Goal: Task Accomplishment & Management: Use online tool/utility

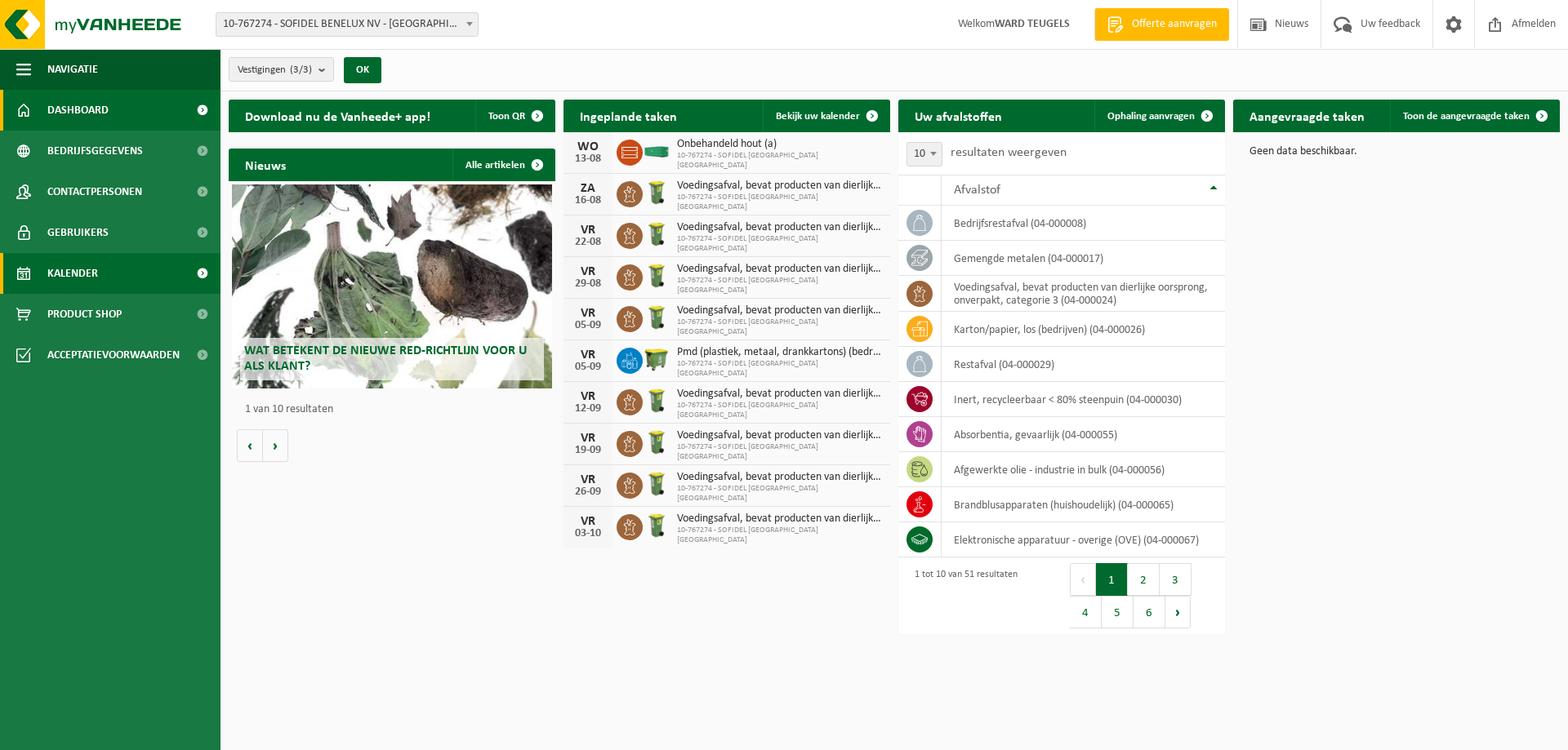
click at [80, 277] on span "Kalender" at bounding box center [72, 273] width 51 height 41
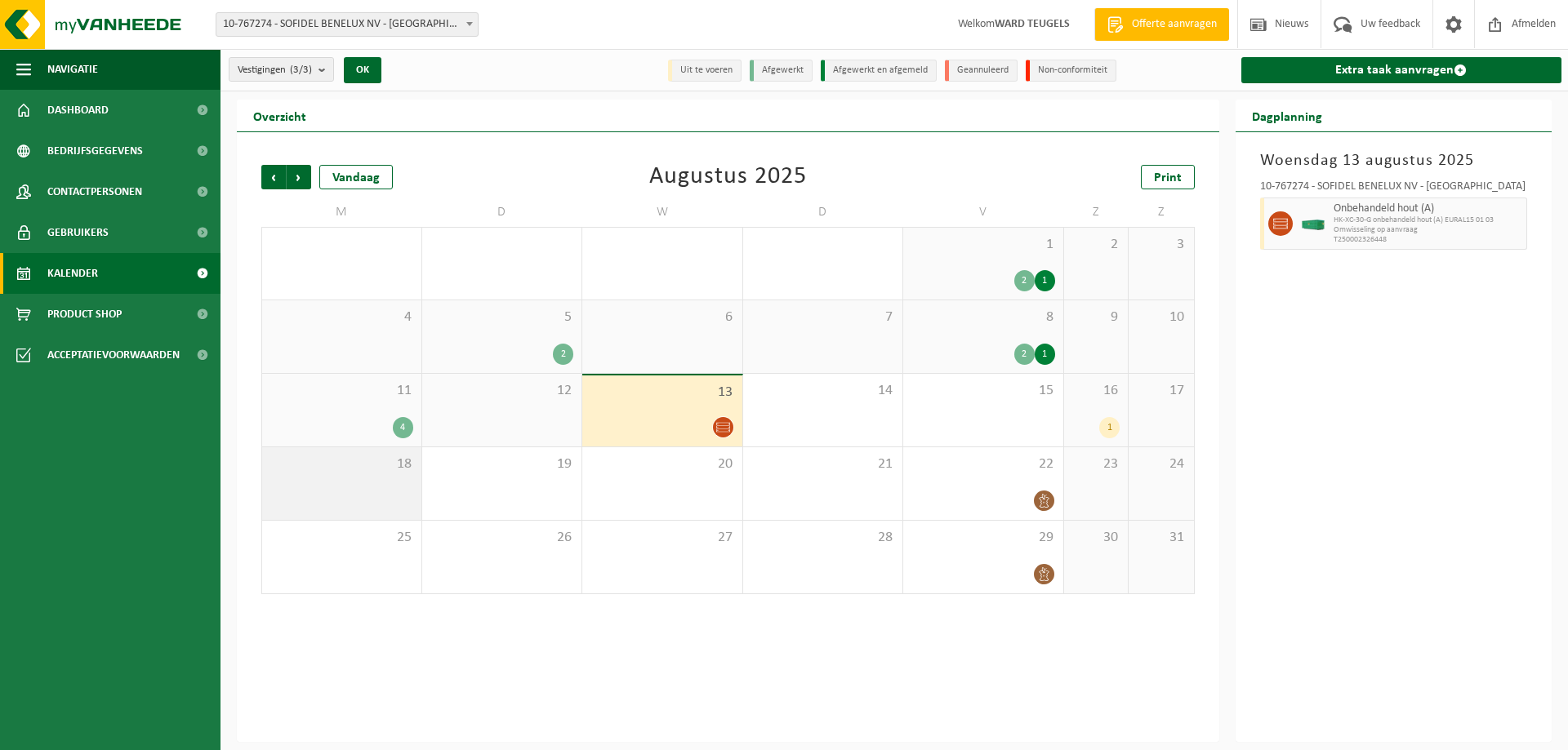
click at [399, 485] on div "18" at bounding box center [341, 483] width 159 height 72
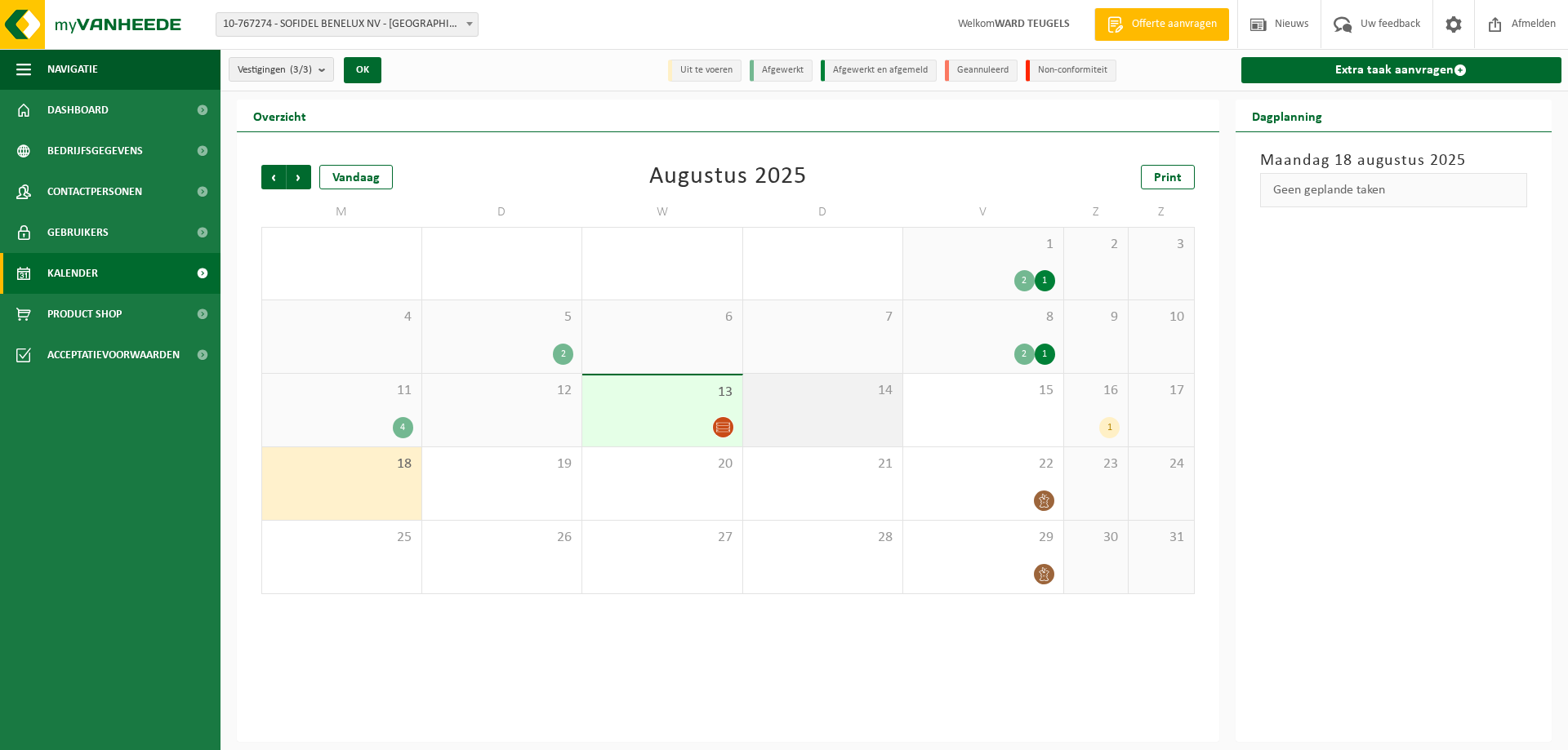
click at [844, 386] on span "14" at bounding box center [823, 391] width 144 height 18
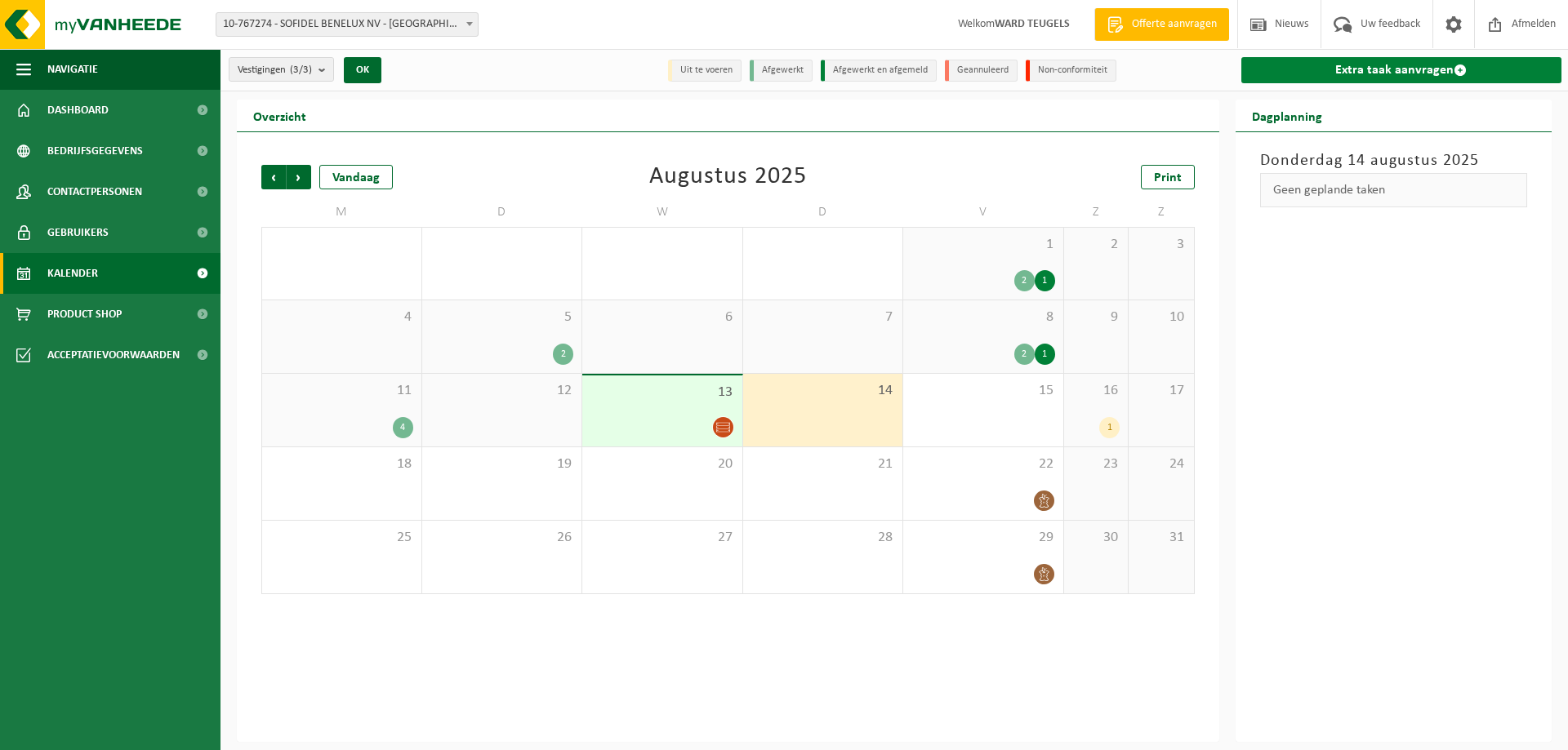
click at [1355, 79] on link "Extra taak aanvragen" at bounding box center [1401, 70] width 321 height 26
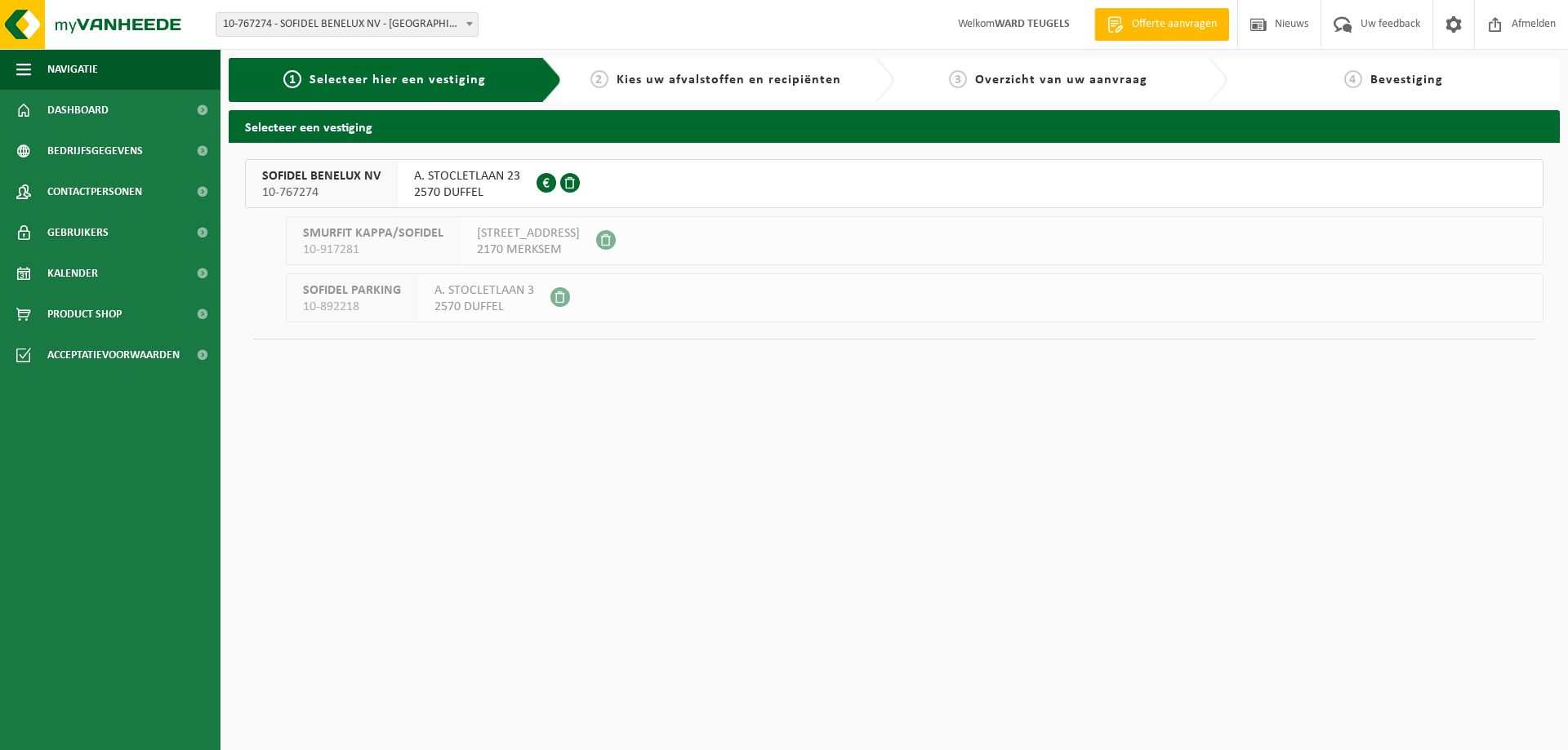
click at [344, 162] on div "SOFIDEL BENELUX NV 10-767274" at bounding box center [322, 184] width 152 height 48
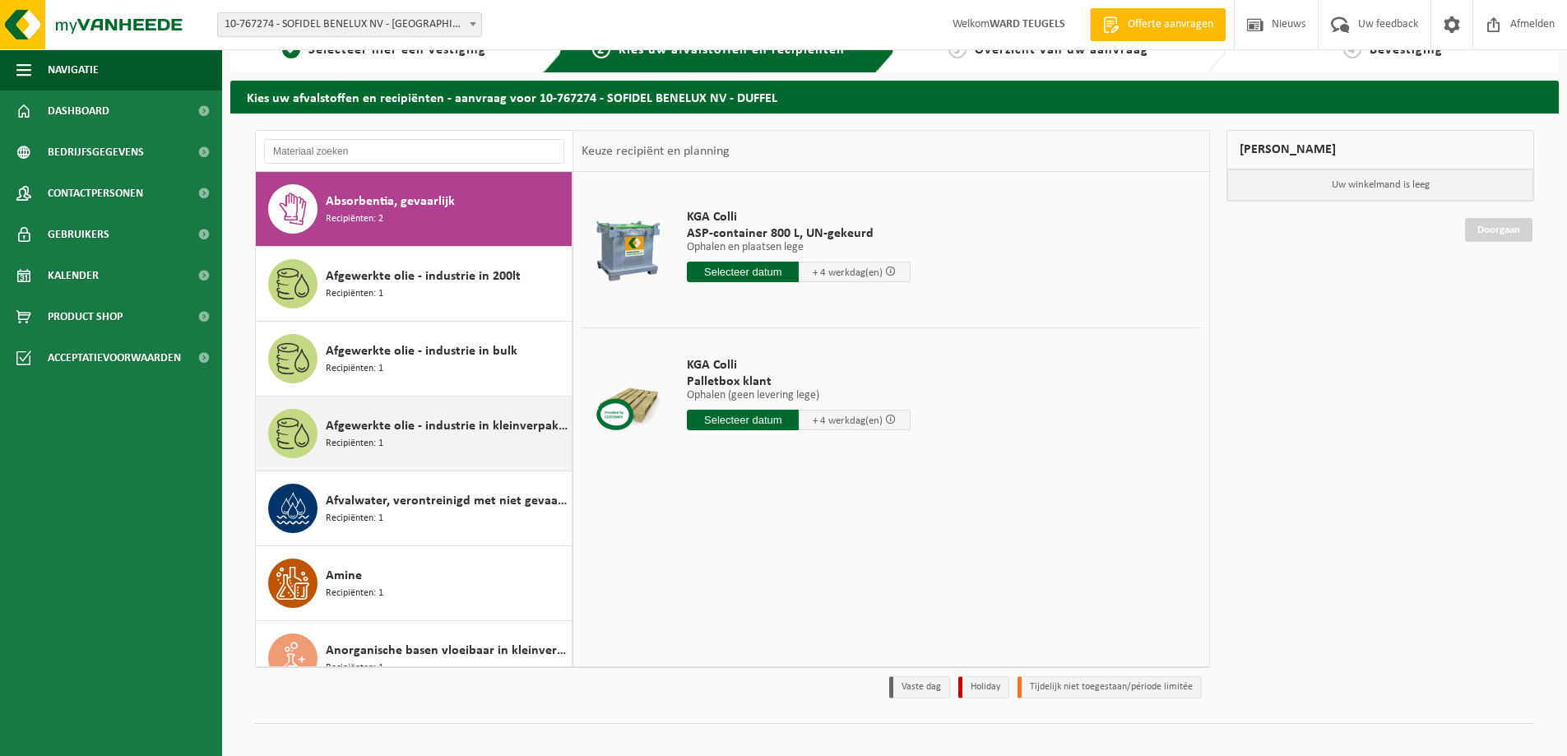
scroll to position [48, 0]
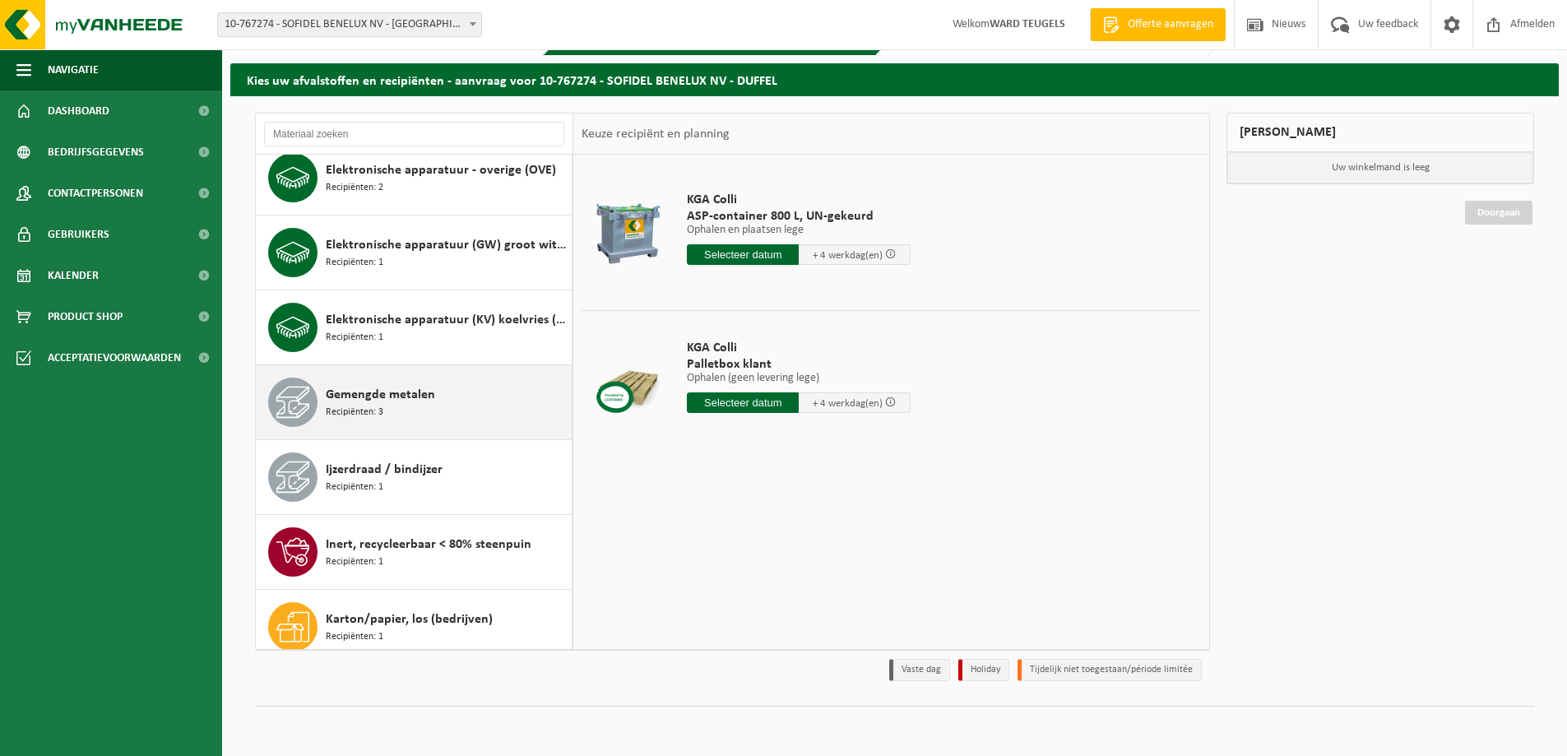
click at [395, 403] on span "Gemengde metalen" at bounding box center [380, 395] width 109 height 20
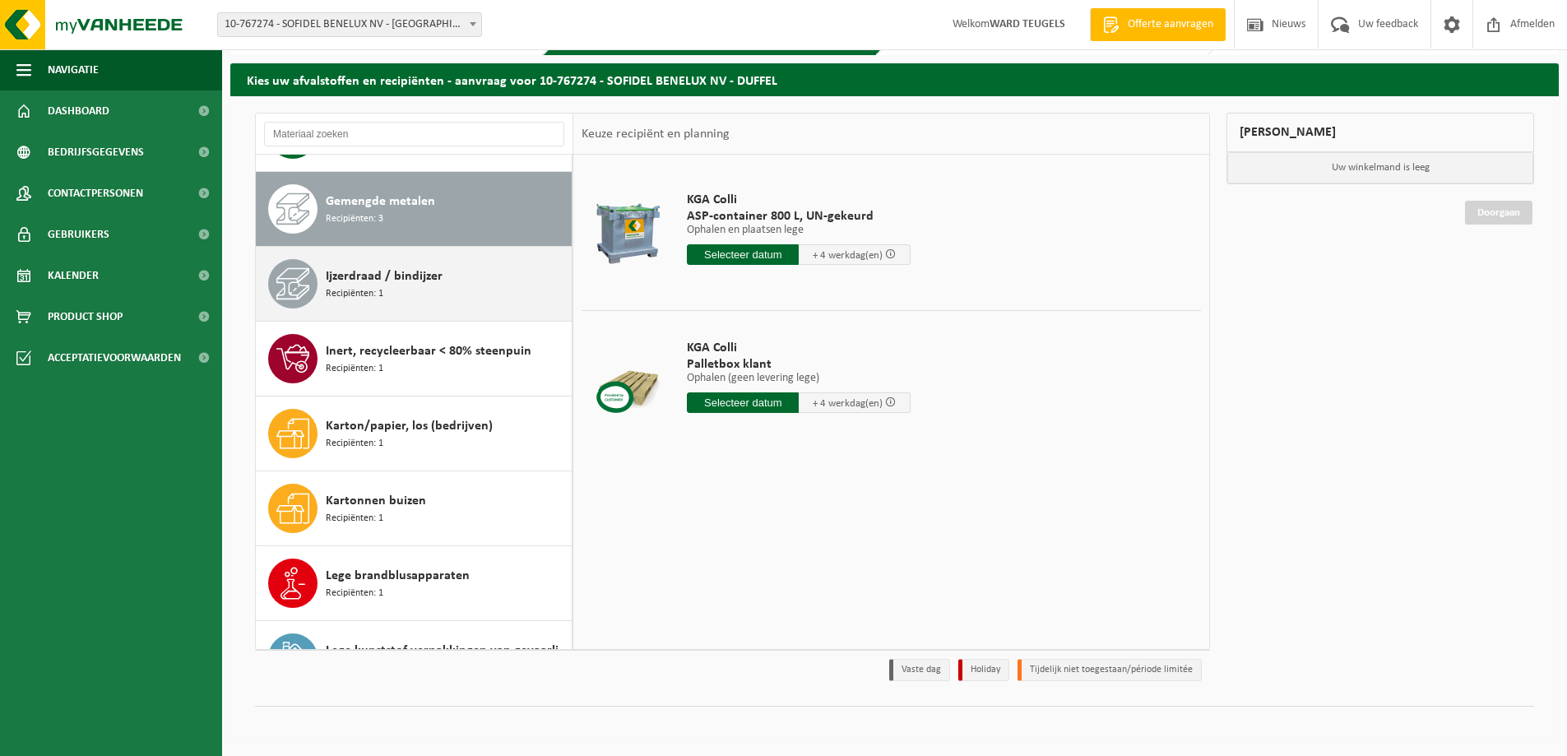
scroll to position [1198, 0]
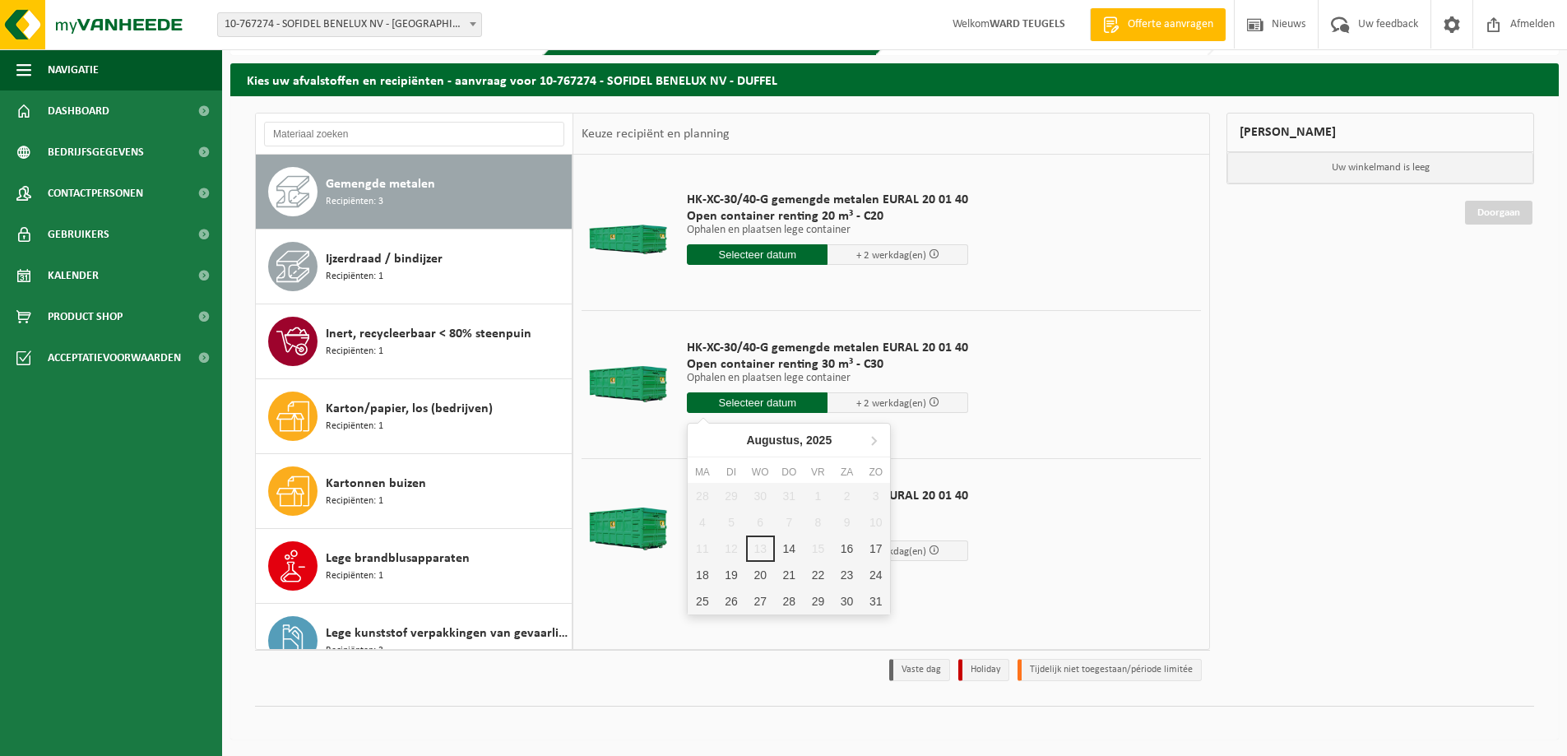
click at [783, 402] on input "text" at bounding box center [757, 402] width 141 height 21
click at [792, 548] on div "14" at bounding box center [789, 549] width 29 height 26
type input "Van 2025-08-14"
type input "2025-08-14"
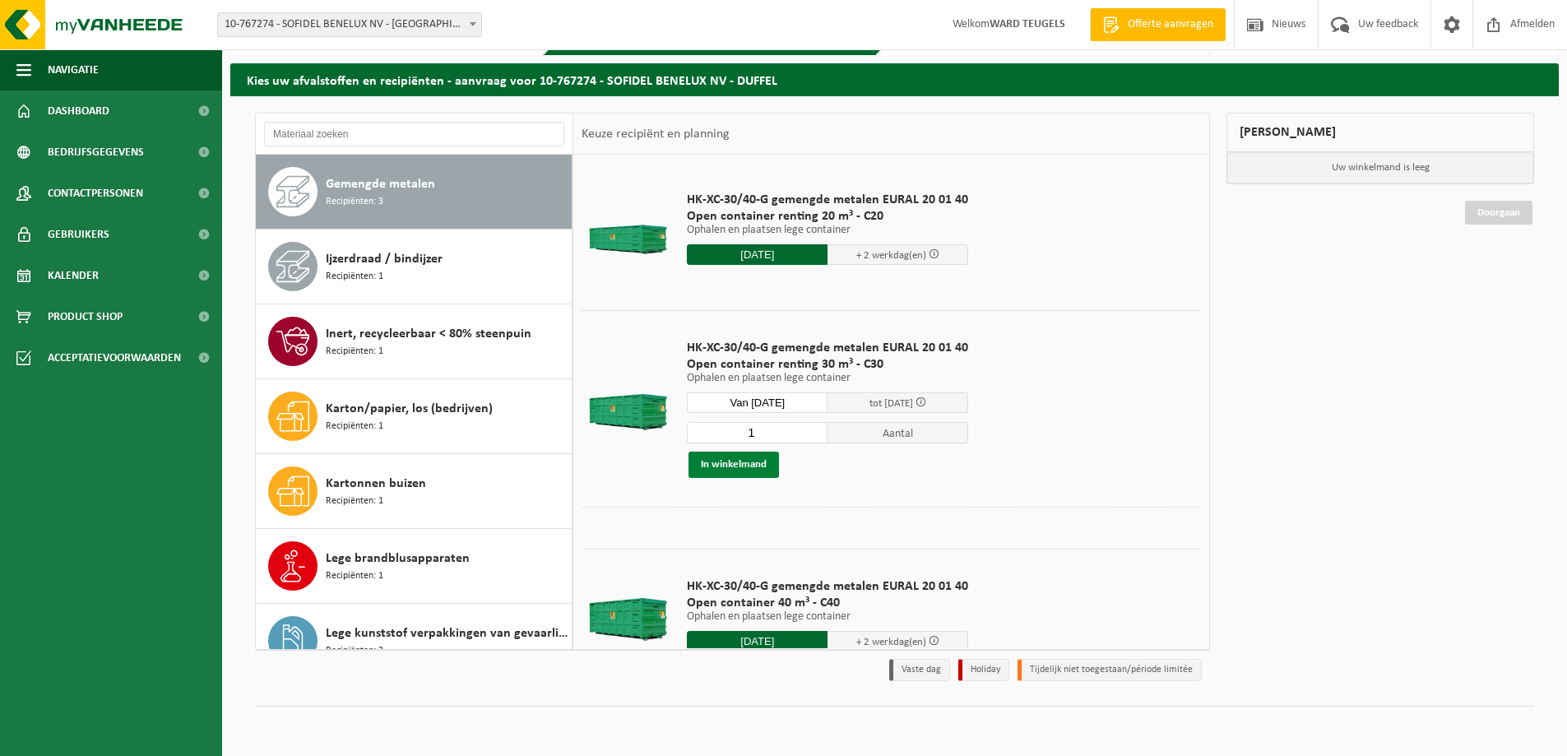
click at [755, 464] on button "In winkelmand" at bounding box center [734, 465] width 90 height 26
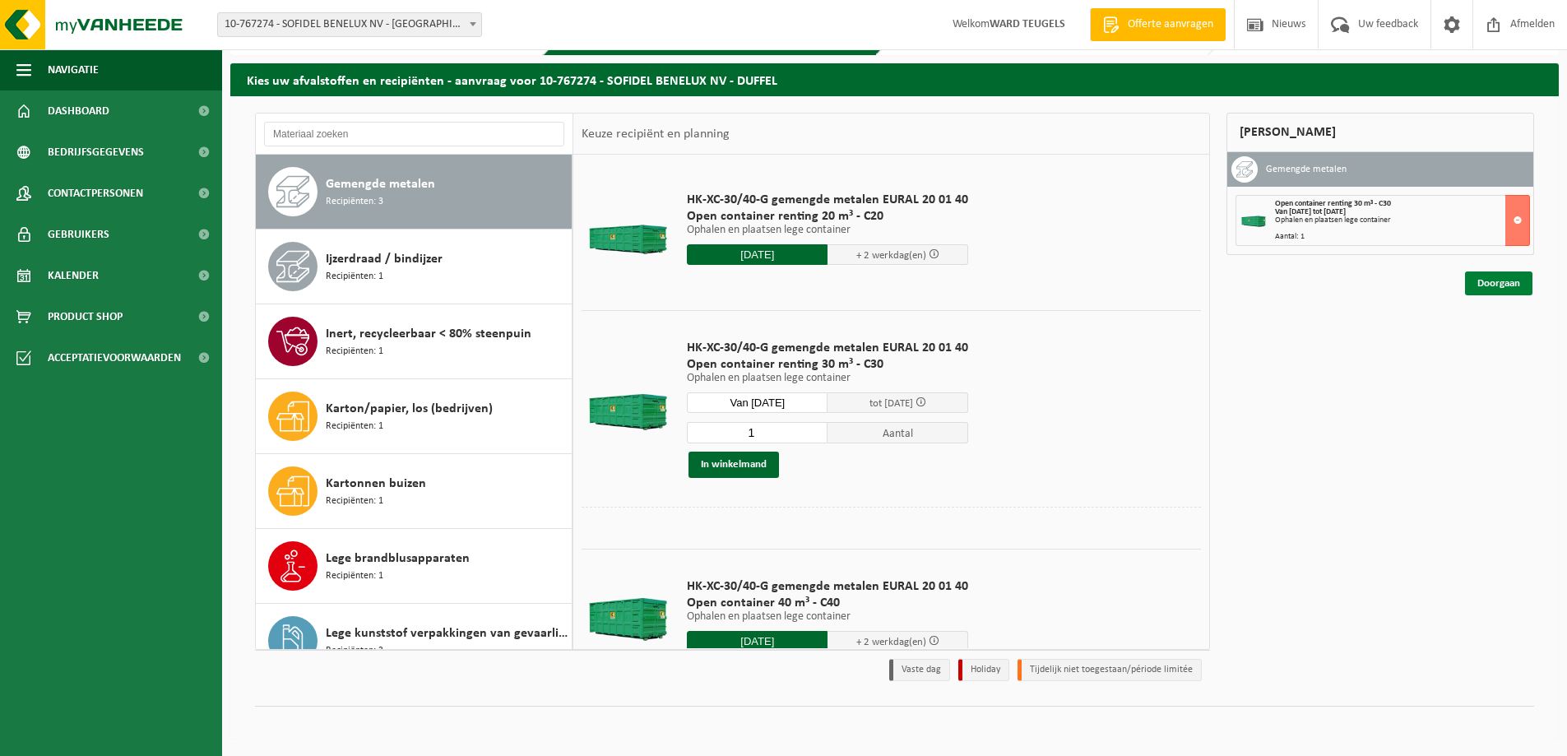
click at [1512, 279] on link "Doorgaan" at bounding box center [1498, 283] width 67 height 24
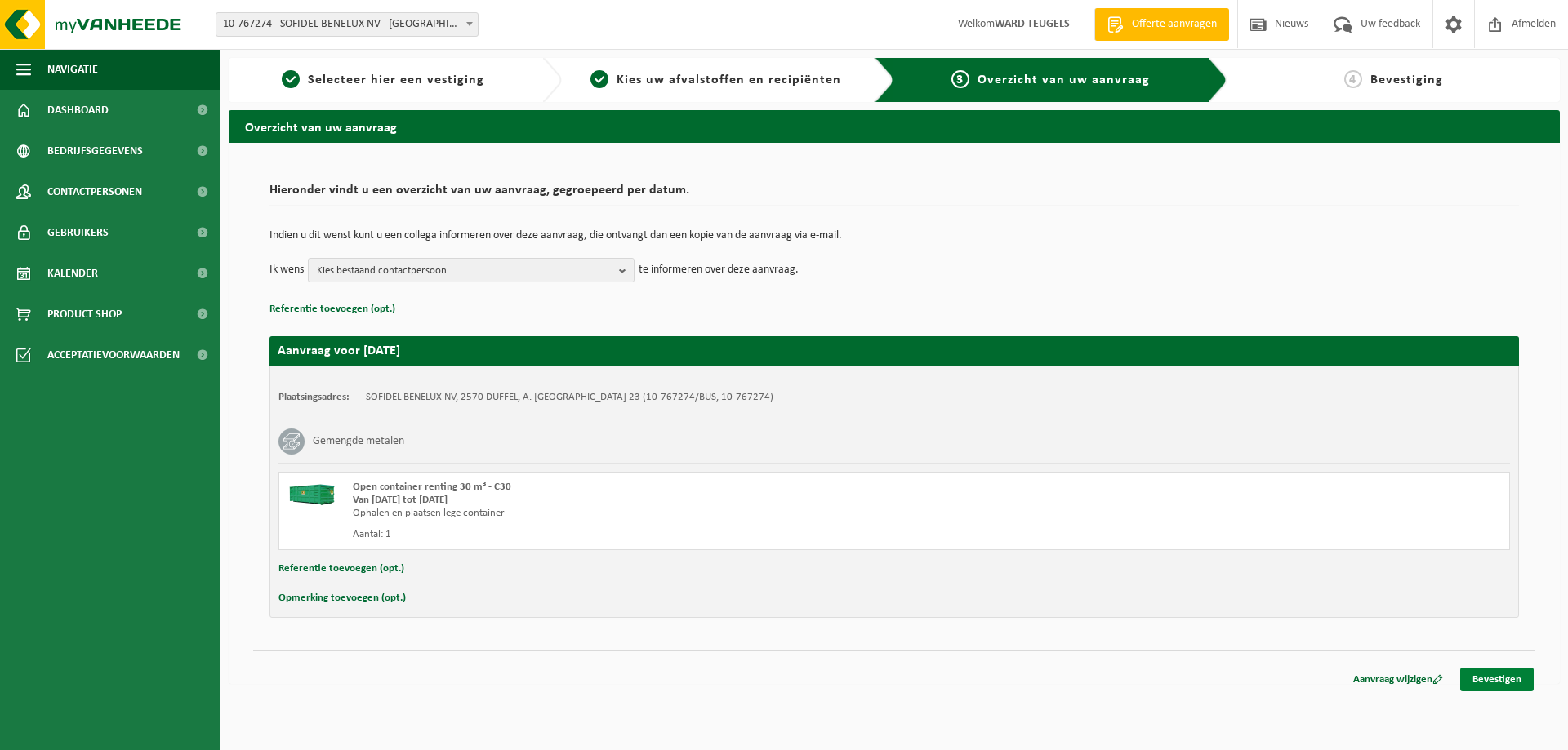
click at [1517, 680] on link "Bevestigen" at bounding box center [1497, 680] width 73 height 24
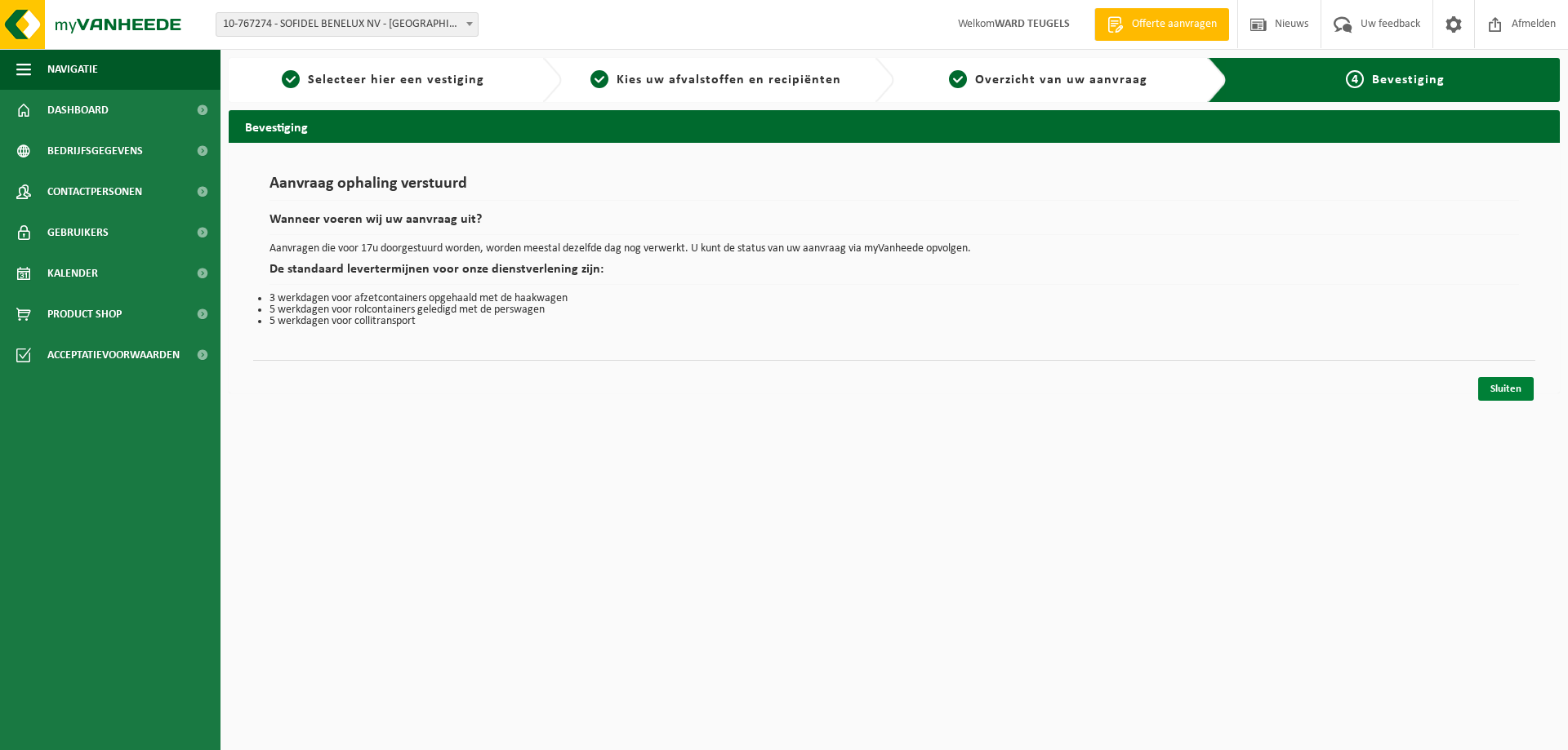
click at [1504, 384] on link "Sluiten" at bounding box center [1505, 389] width 56 height 24
